Goal: Task Accomplishment & Management: Manage account settings

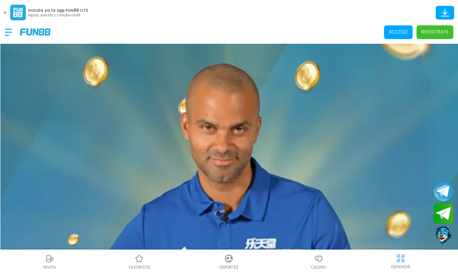
click at [394, 32] on p "Acceso" at bounding box center [397, 32] width 19 height 7
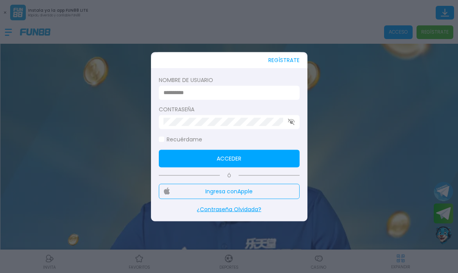
type input "*********"
click at [225, 161] on button "Acceder" at bounding box center [229, 159] width 141 height 18
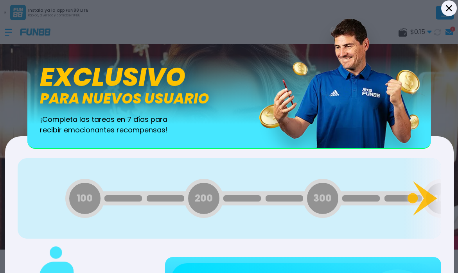
click at [448, 7] on icon at bounding box center [448, 8] width 6 height 6
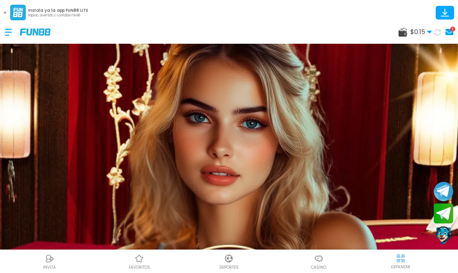
click at [450, 32] on icon at bounding box center [449, 32] width 8 height 6
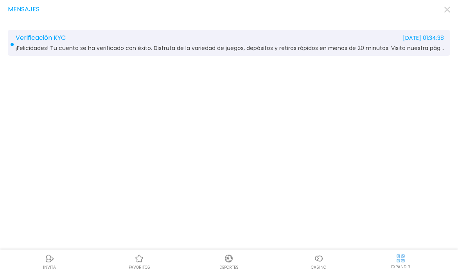
click at [315, 263] on img at bounding box center [318, 258] width 9 height 9
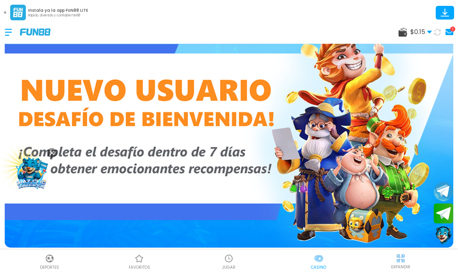
click at [8, 30] on div at bounding box center [12, 32] width 15 height 23
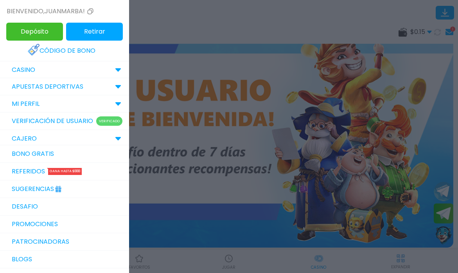
click at [70, 48] on link "Código de bono" at bounding box center [64, 50] width 73 height 17
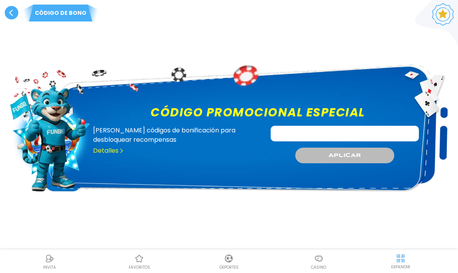
click at [285, 136] on input "Código promocional especial" at bounding box center [344, 134] width 148 height 16
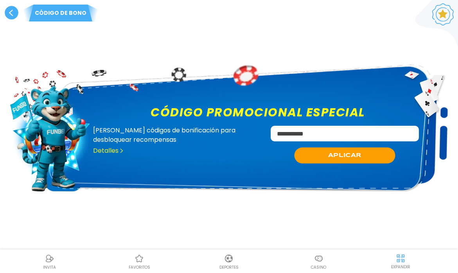
type input "**********"
click at [325, 154] on button "APLICAR" at bounding box center [344, 156] width 101 height 16
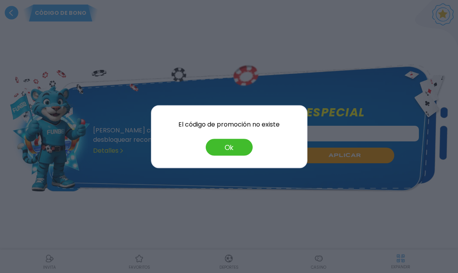
click at [245, 147] on button "Ok" at bounding box center [229, 147] width 47 height 17
